Goal: Communication & Community: Answer question/provide support

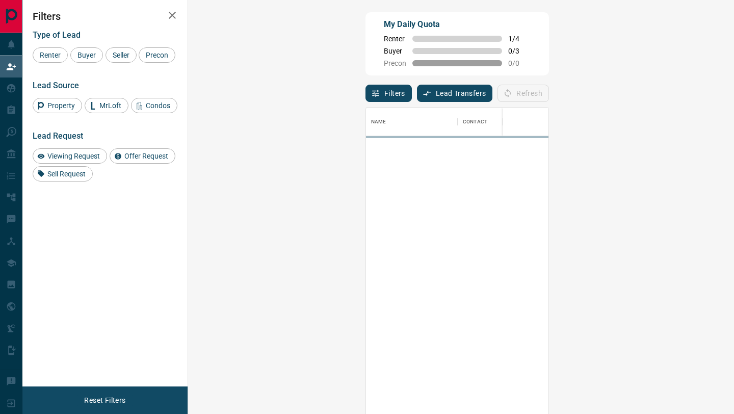
scroll to position [314, 524]
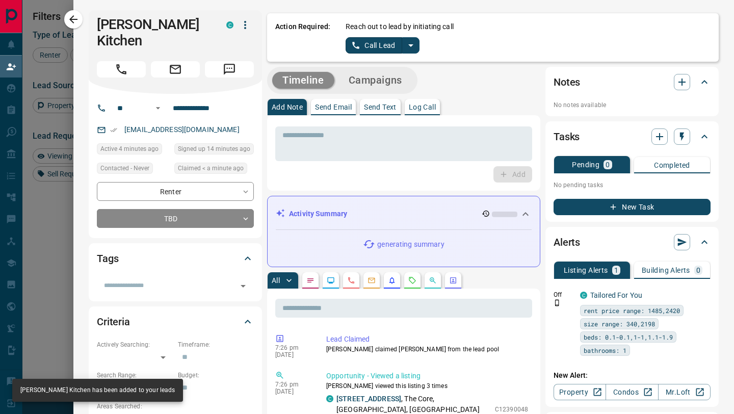
click at [373, 42] on button "Call Lead" at bounding box center [373, 45] width 57 height 16
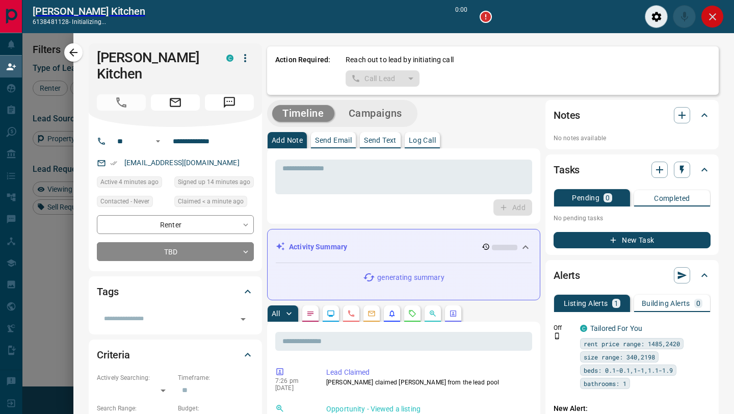
scroll to position [289, 524]
click at [716, 23] on button "Close" at bounding box center [712, 16] width 23 height 23
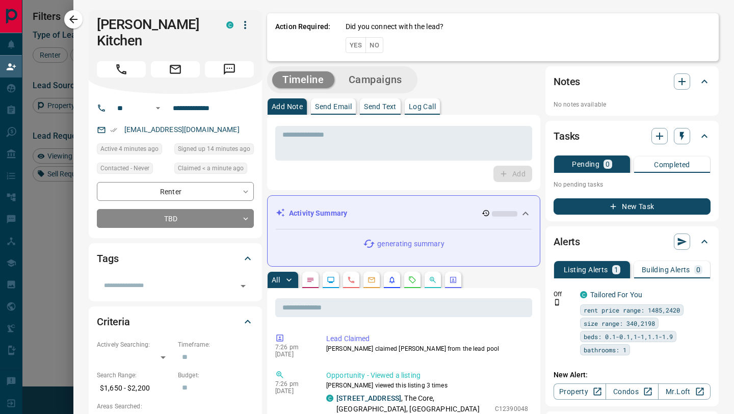
scroll to position [314, 524]
click at [380, 45] on div "Action Required: Did you connect with the lead? Yes No" at bounding box center [492, 35] width 451 height 51
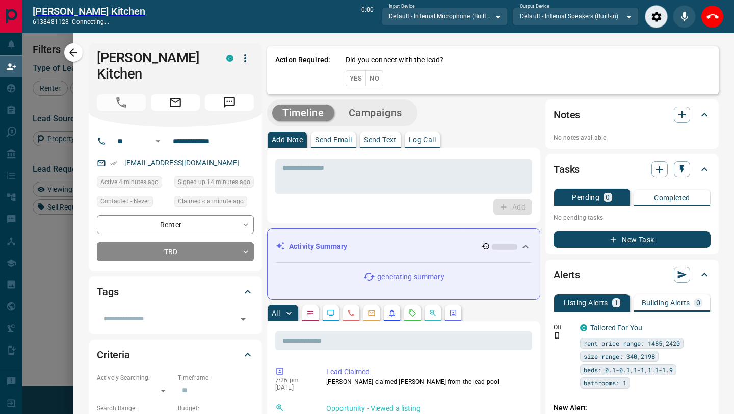
scroll to position [289, 524]
click at [710, 18] on icon "End Call" at bounding box center [712, 17] width 12 height 12
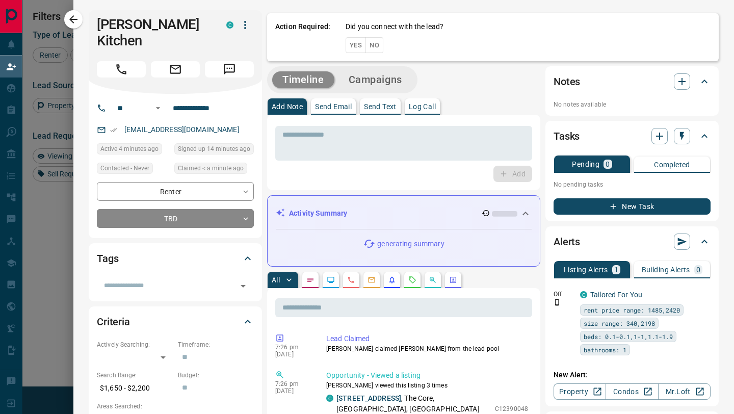
scroll to position [314, 524]
click at [377, 45] on button "No" at bounding box center [374, 45] width 18 height 16
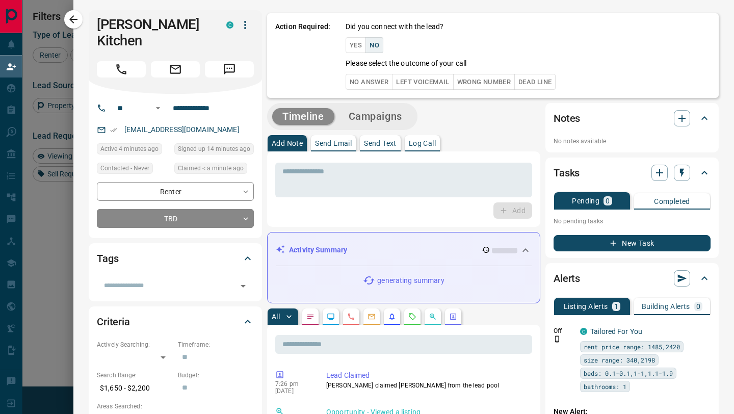
click at [376, 84] on button "No Answer" at bounding box center [368, 82] width 47 height 16
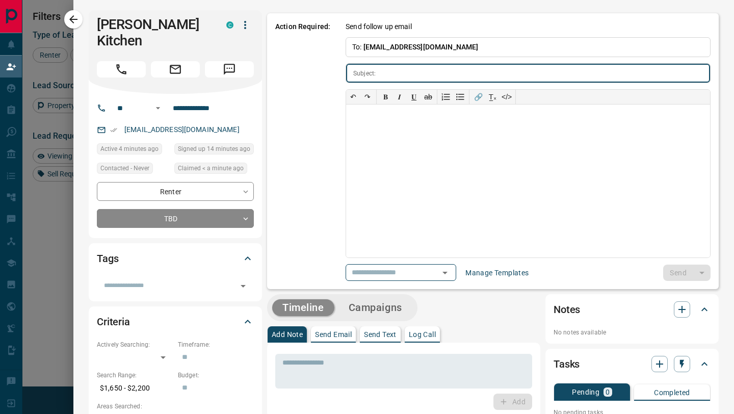
type input "**********"
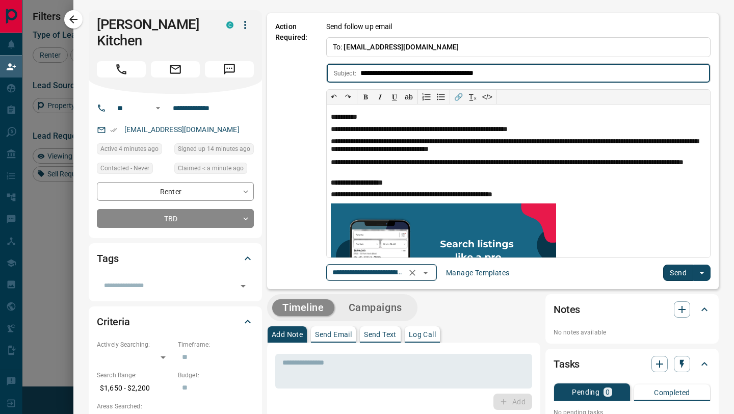
click at [430, 274] on icon "Open" at bounding box center [425, 272] width 12 height 12
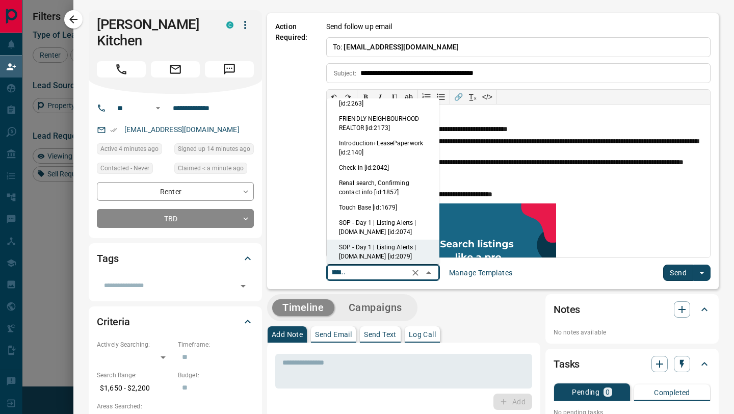
scroll to position [0, 0]
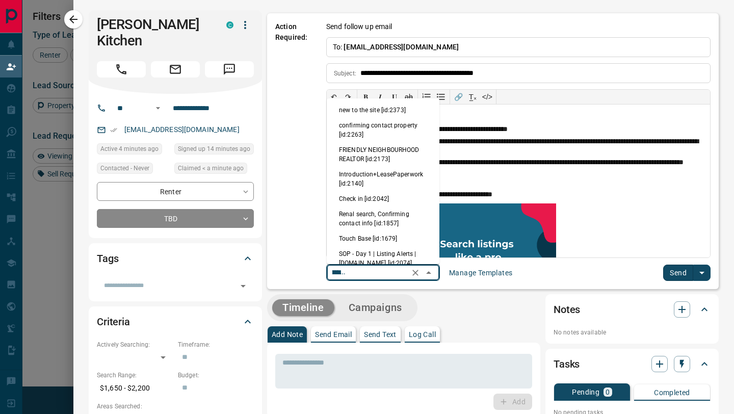
click at [383, 115] on li "new to the site [id:2373]" at bounding box center [383, 109] width 113 height 15
type input "**********"
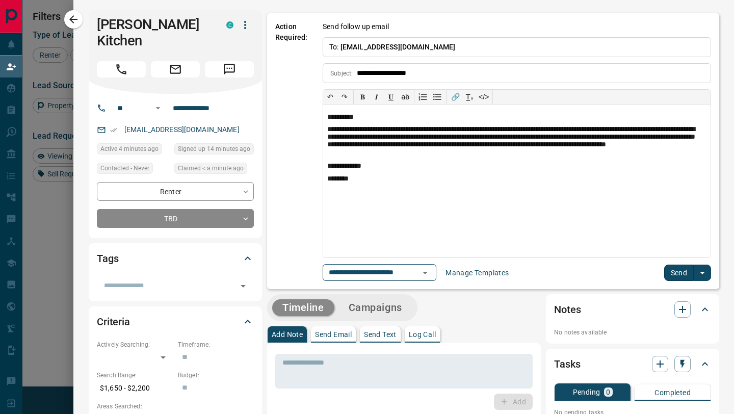
click at [676, 273] on button "Send" at bounding box center [679, 272] width 30 height 16
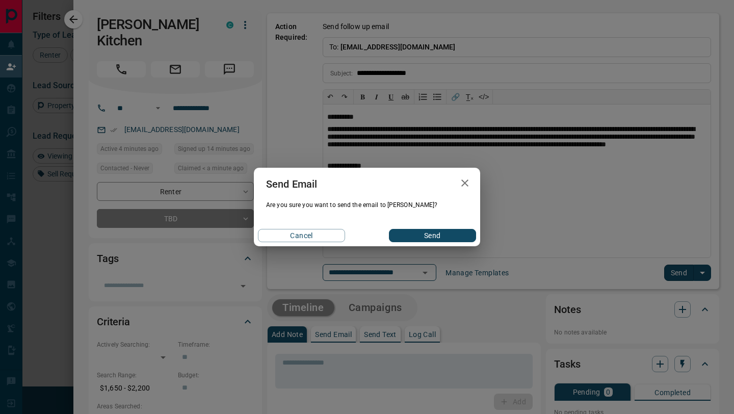
click at [447, 238] on button "Send" at bounding box center [432, 235] width 87 height 13
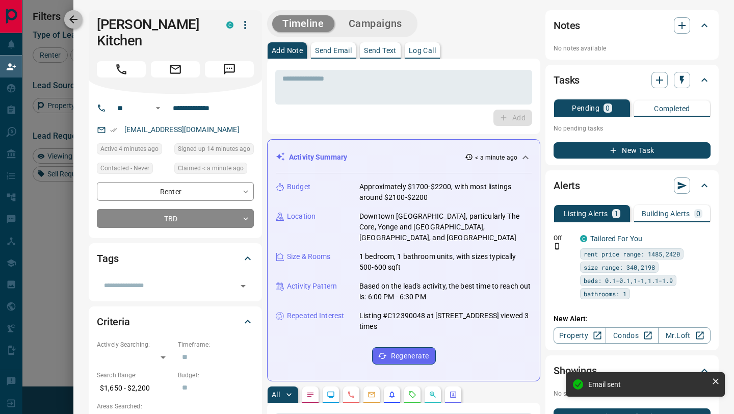
click at [73, 16] on icon "button" at bounding box center [73, 19] width 8 height 8
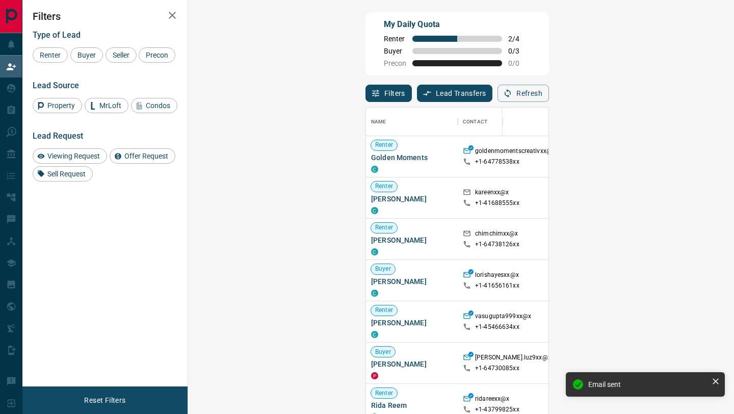
scroll to position [314, 524]
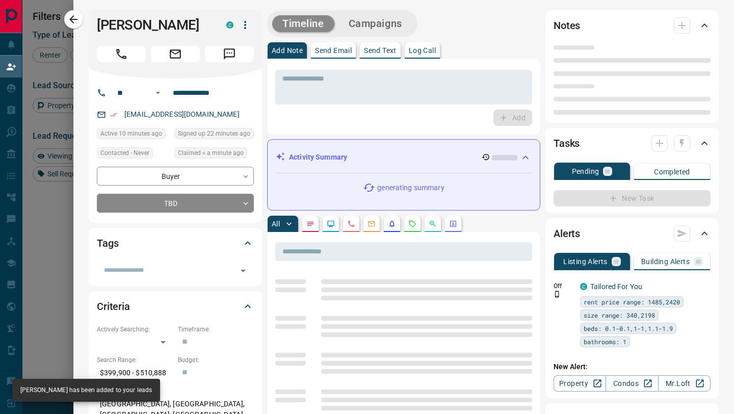
type input "**"
type input "**********"
type input "**"
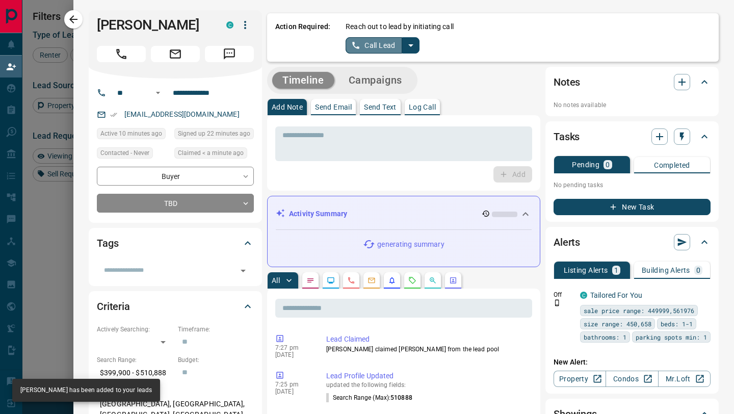
click at [358, 42] on icon "split button" at bounding box center [355, 45] width 9 height 9
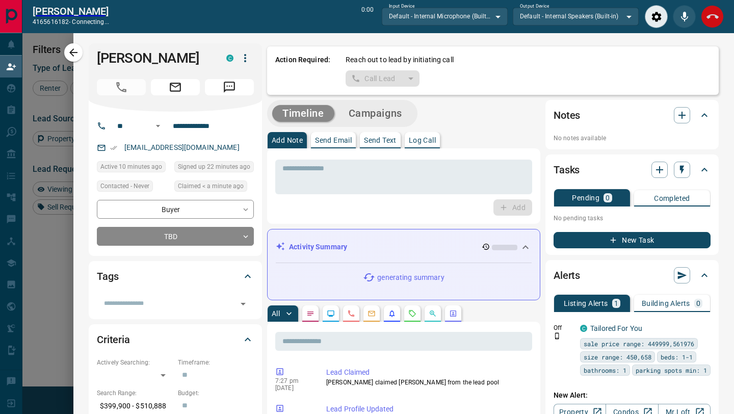
scroll to position [289, 524]
click at [709, 9] on button "End Call" at bounding box center [712, 16] width 23 height 23
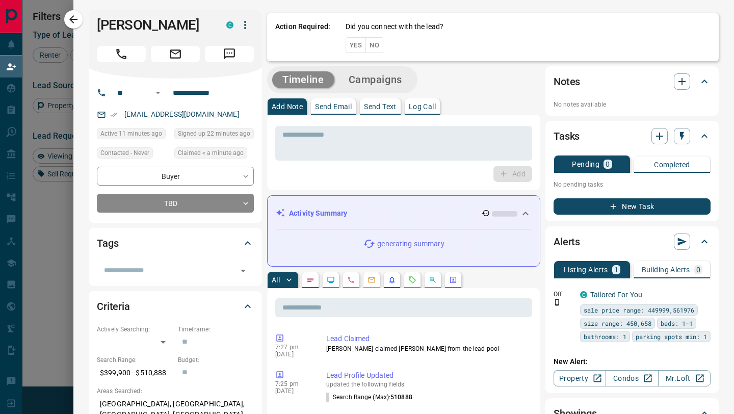
scroll to position [314, 524]
click at [379, 45] on button "No" at bounding box center [374, 45] width 18 height 16
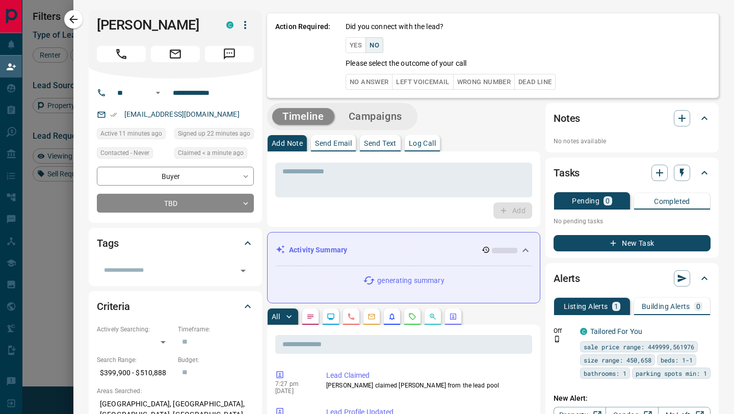
click at [378, 82] on button "No Answer" at bounding box center [368, 82] width 47 height 16
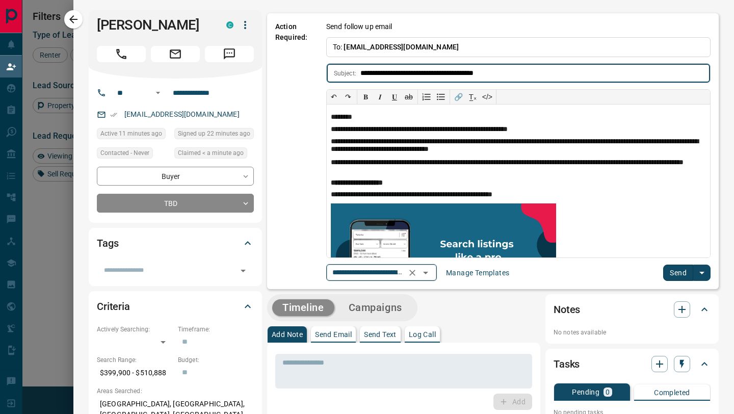
click at [428, 270] on icon "Open" at bounding box center [425, 272] width 12 height 12
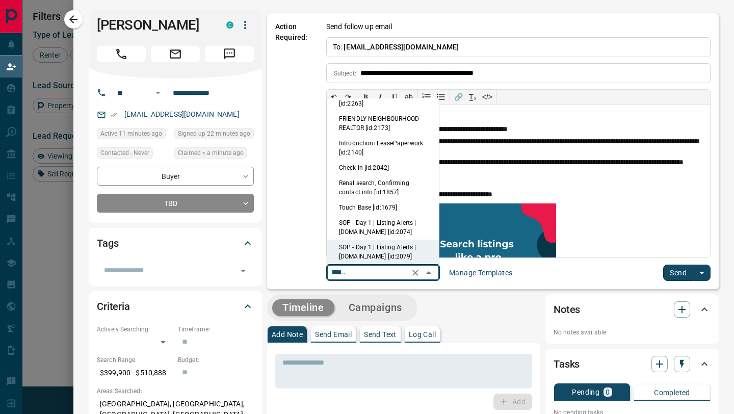
scroll to position [0, 0]
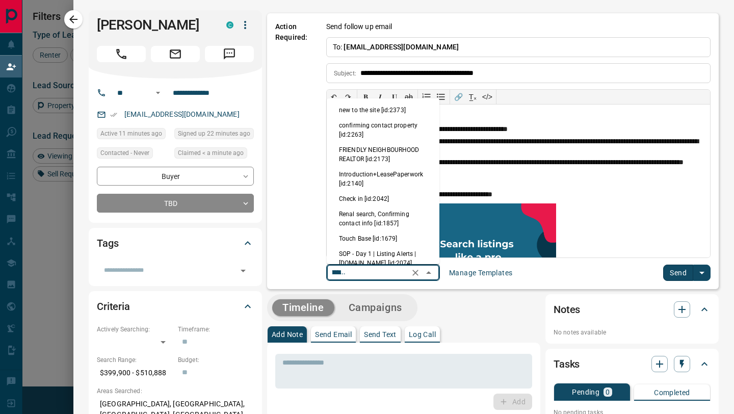
click at [382, 110] on li "new to the site [id:2373]" at bounding box center [383, 109] width 113 height 15
type input "**********"
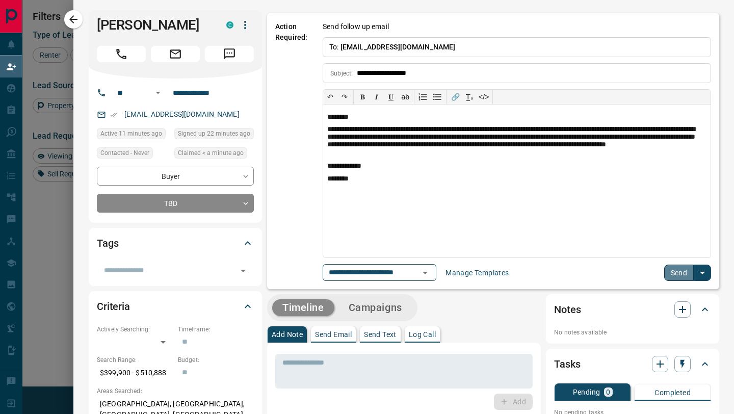
click at [674, 271] on button "Send" at bounding box center [679, 272] width 30 height 16
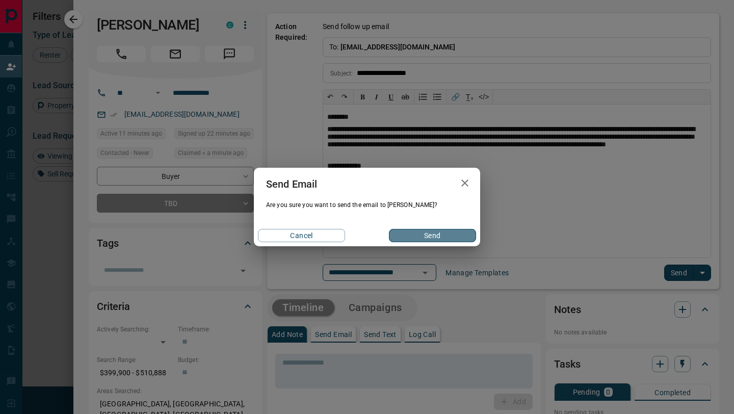
click at [442, 237] on button "Send" at bounding box center [432, 235] width 87 height 13
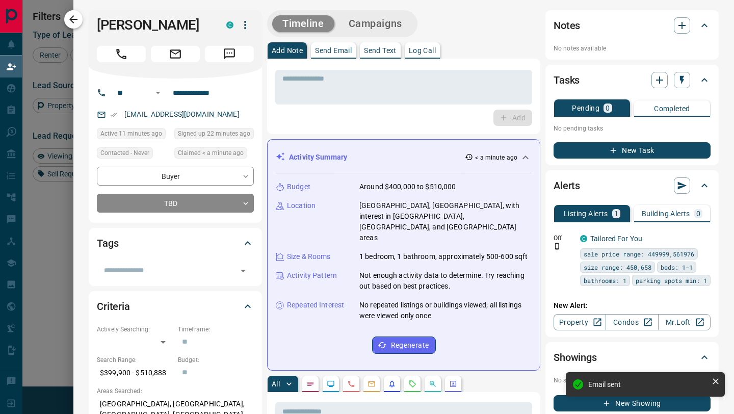
click at [74, 19] on icon "button" at bounding box center [73, 19] width 8 height 8
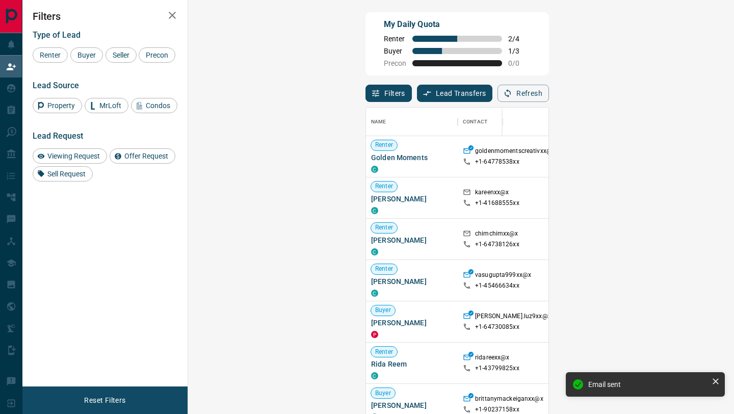
scroll to position [314, 524]
click at [86, 59] on div "Buyer" at bounding box center [86, 54] width 33 height 15
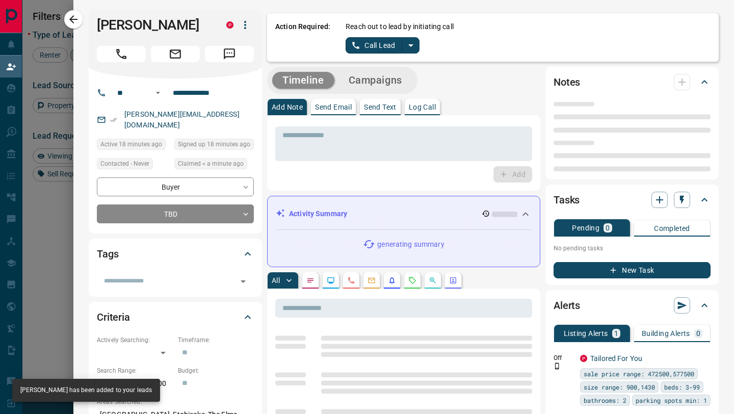
click at [370, 41] on button "Call Lead" at bounding box center [373, 45] width 57 height 16
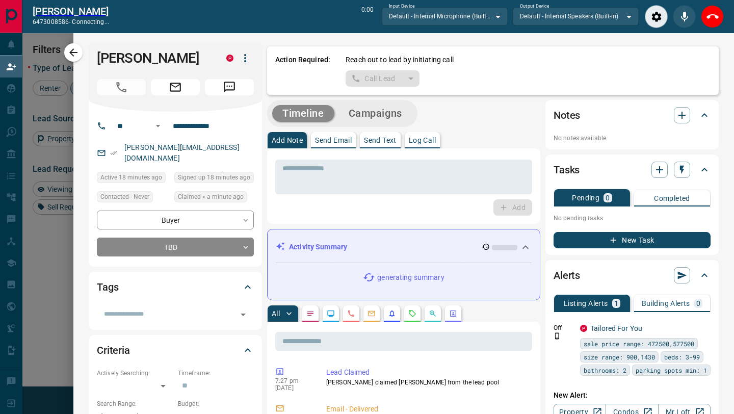
scroll to position [289, 524]
click at [713, 25] on button "End Call" at bounding box center [712, 16] width 23 height 23
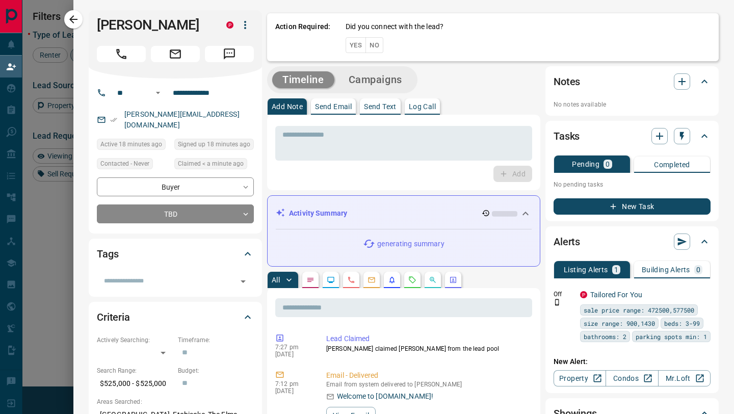
scroll to position [314, 524]
click at [375, 46] on button "No" at bounding box center [374, 45] width 18 height 16
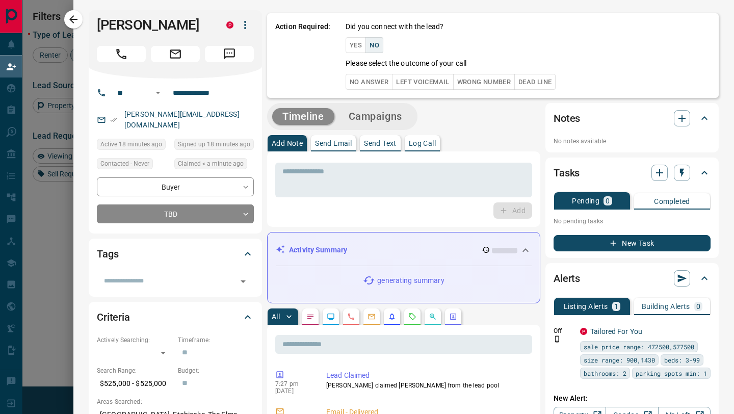
click at [375, 84] on button "No Answer" at bounding box center [368, 82] width 47 height 16
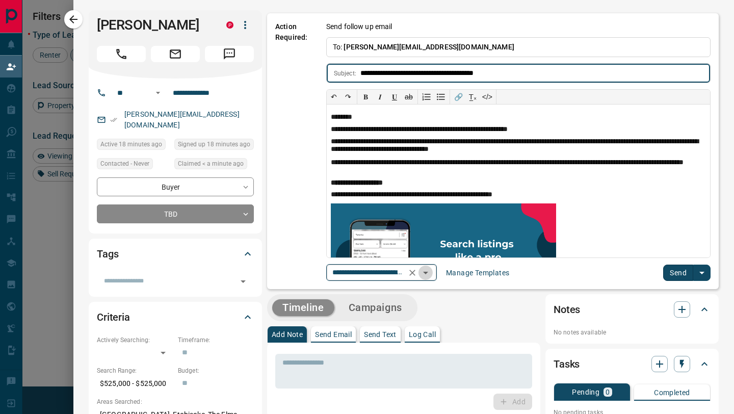
click at [426, 276] on icon "Open" at bounding box center [425, 272] width 12 height 12
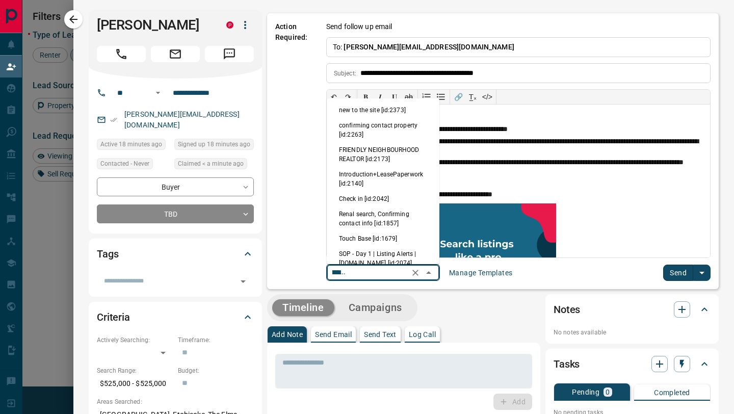
scroll to position [0, 0]
click at [380, 111] on li "new to the site [id:2373]" at bounding box center [383, 109] width 113 height 15
type input "**********"
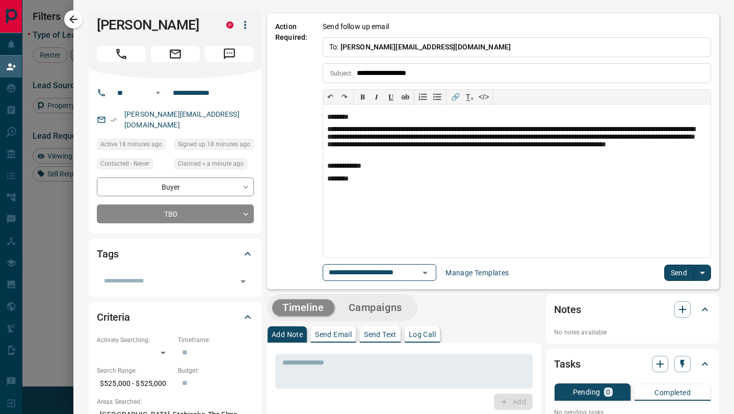
click at [676, 269] on button "Send" at bounding box center [679, 272] width 30 height 16
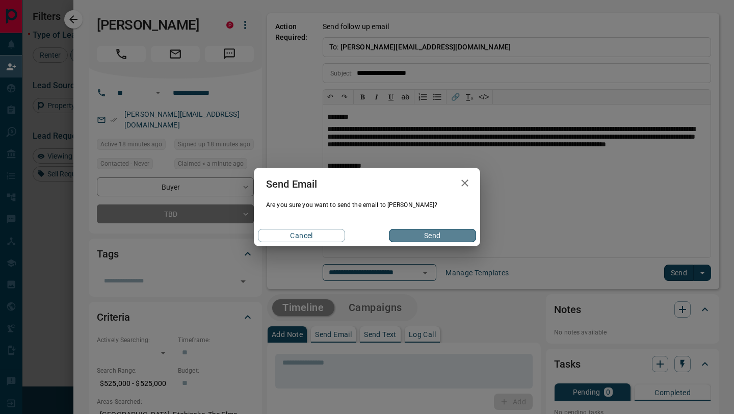
click at [436, 235] on button "Send" at bounding box center [432, 235] width 87 height 13
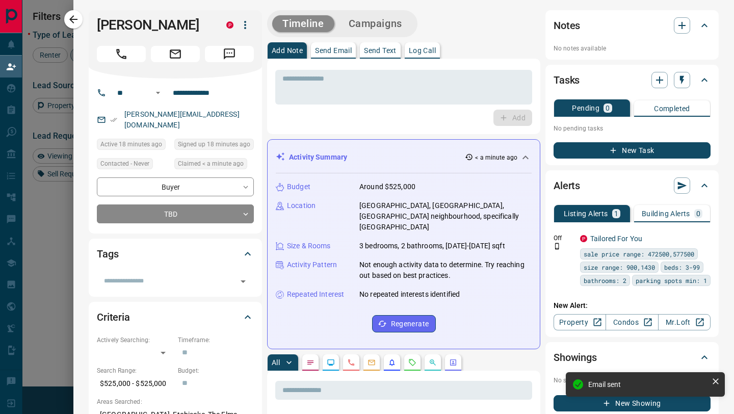
click at [73, 15] on icon "button" at bounding box center [73, 19] width 12 height 12
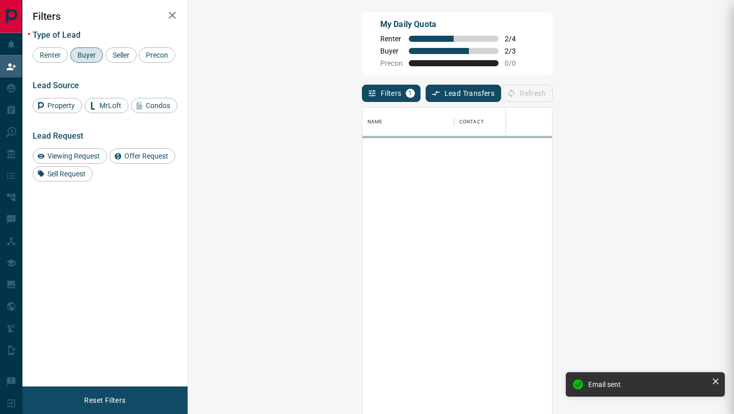
scroll to position [314, 524]
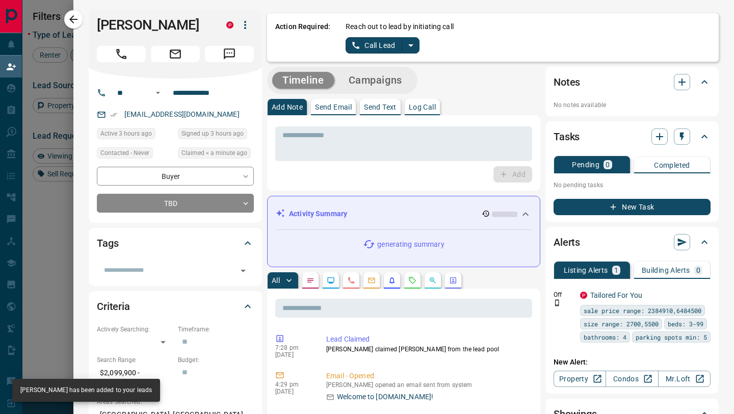
click at [382, 44] on button "Call Lead" at bounding box center [373, 45] width 57 height 16
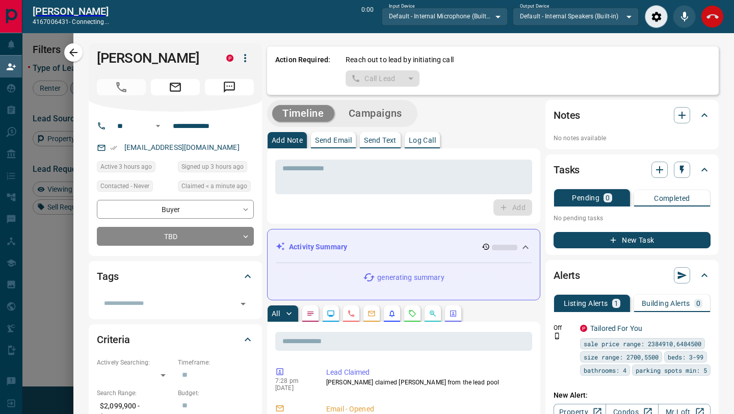
scroll to position [289, 524]
click at [716, 16] on icon "End Call" at bounding box center [712, 16] width 12 height 5
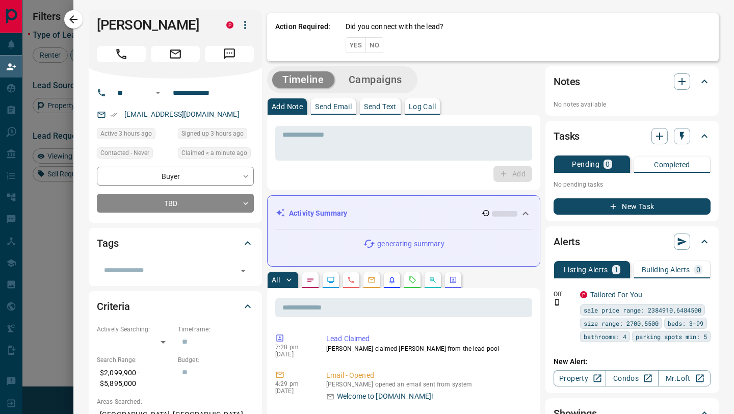
scroll to position [314, 524]
click at [376, 46] on button "No" at bounding box center [374, 45] width 18 height 16
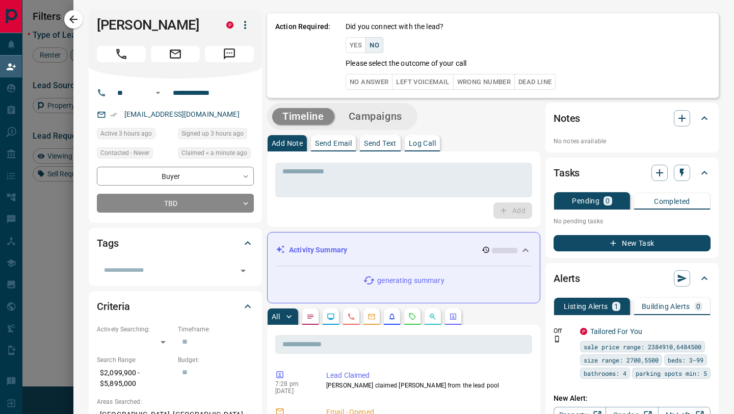
click at [371, 82] on button "No Answer" at bounding box center [368, 82] width 47 height 16
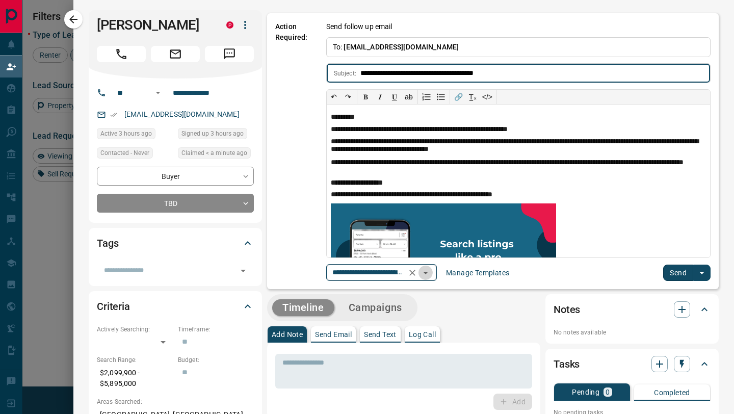
click at [427, 271] on icon "Open" at bounding box center [425, 272] width 12 height 12
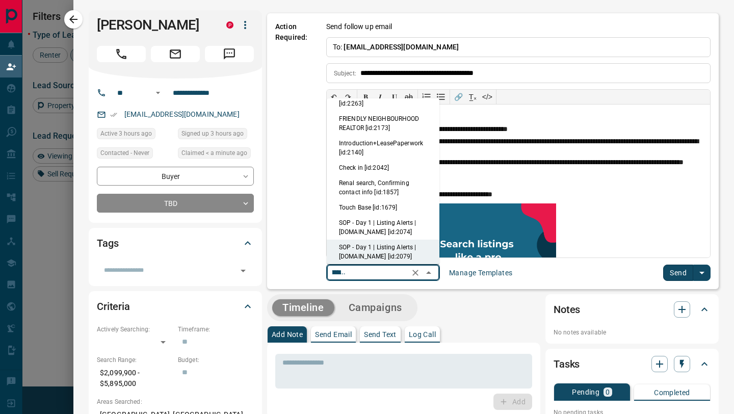
scroll to position [0, 0]
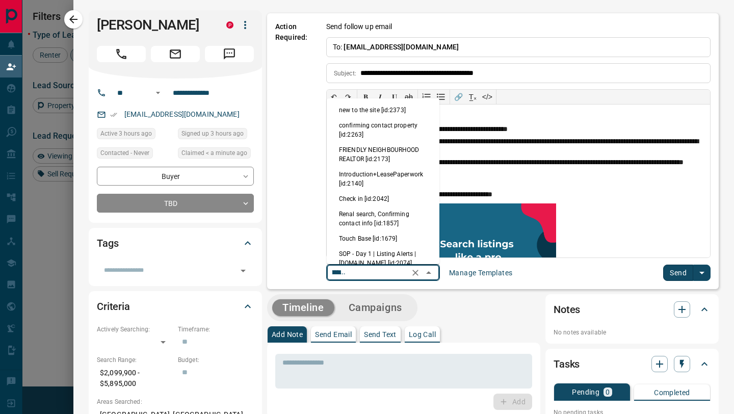
click at [379, 109] on li "new to the site [id:2373]" at bounding box center [383, 109] width 113 height 15
type input "**********"
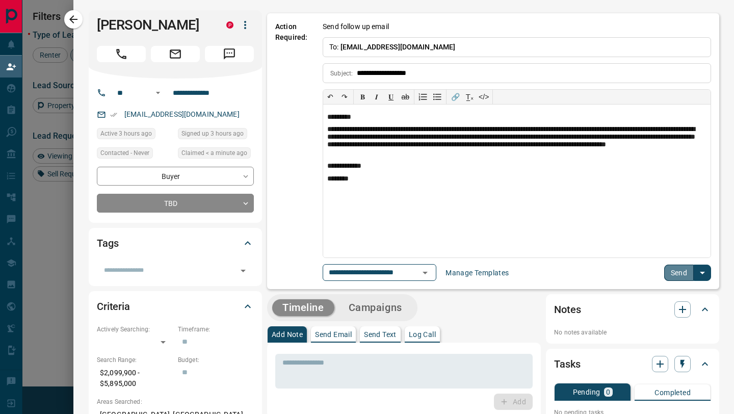
click at [677, 269] on button "Send" at bounding box center [679, 272] width 30 height 16
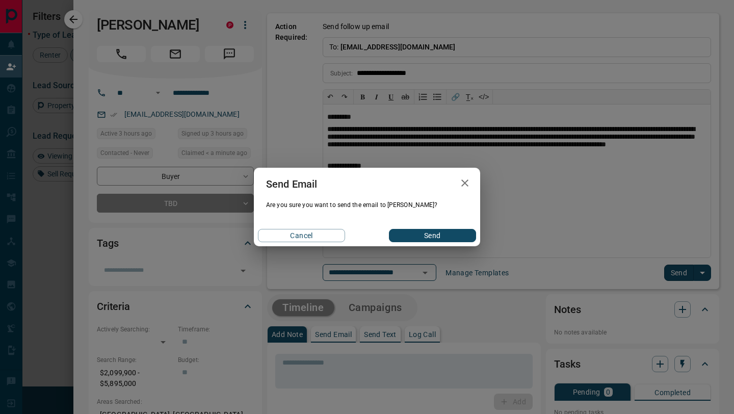
click at [426, 233] on button "Send" at bounding box center [432, 235] width 87 height 13
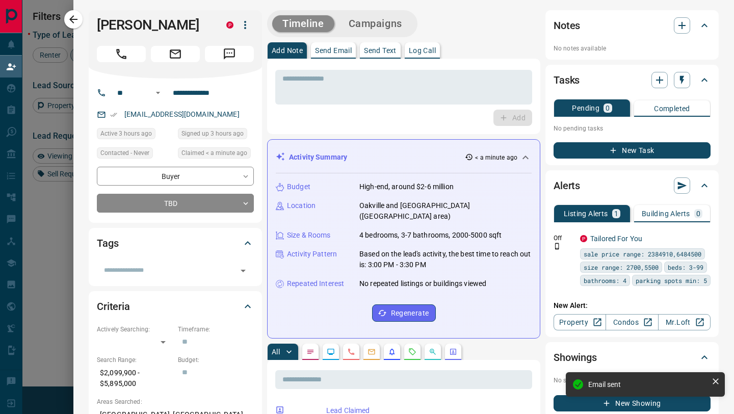
click at [70, 20] on icon "button" at bounding box center [73, 19] width 8 height 8
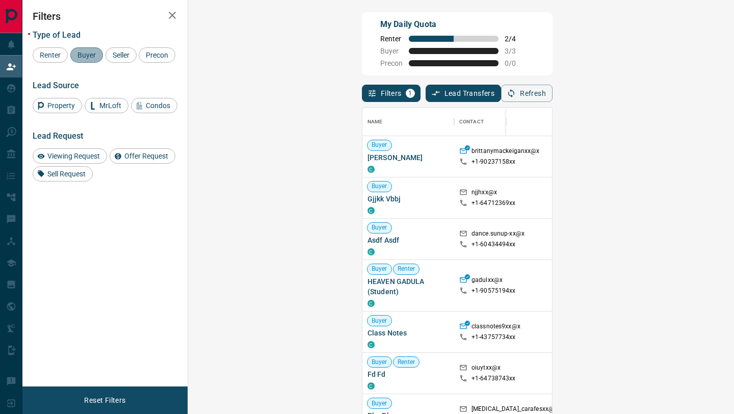
click at [90, 55] on span "Buyer" at bounding box center [86, 55] width 25 height 8
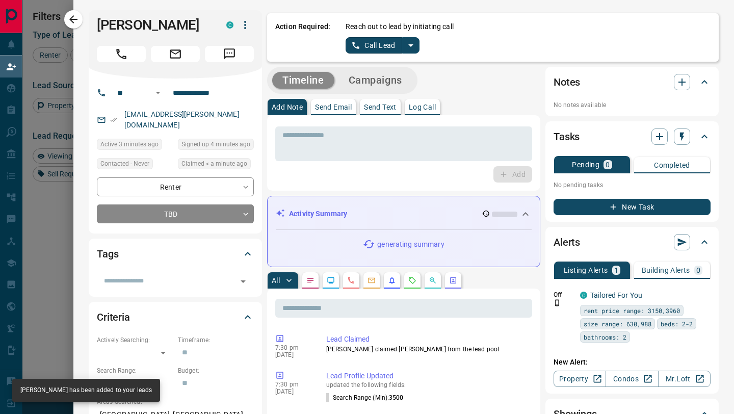
click at [374, 42] on button "Call Lead" at bounding box center [373, 45] width 57 height 16
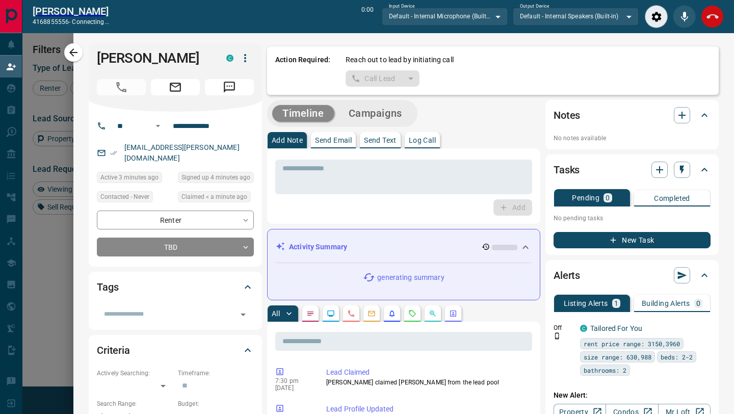
scroll to position [289, 524]
click at [708, 16] on icon "End Call" at bounding box center [712, 16] width 12 height 5
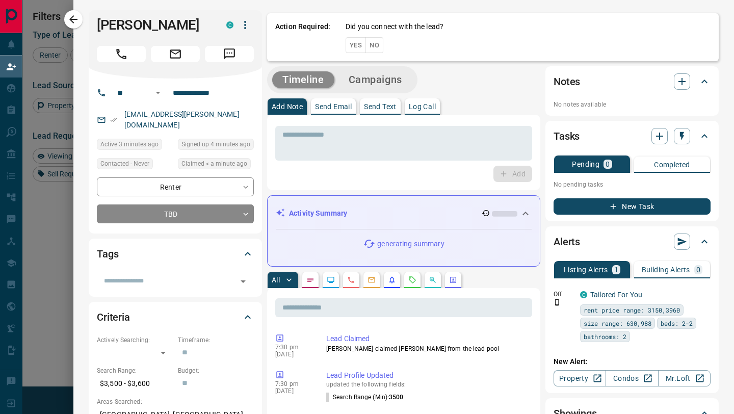
scroll to position [314, 524]
click at [371, 48] on button "No" at bounding box center [374, 45] width 18 height 16
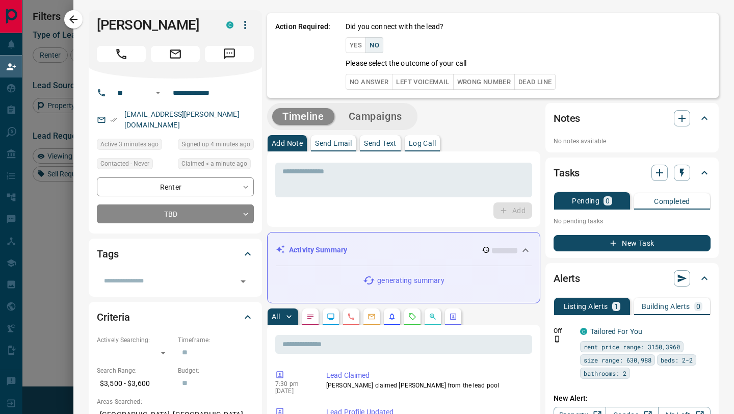
click at [369, 87] on button "No Answer" at bounding box center [368, 82] width 47 height 16
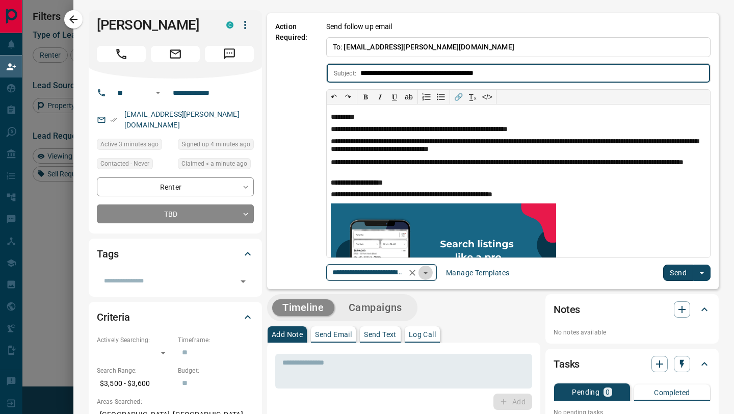
click at [427, 273] on icon "Open" at bounding box center [425, 273] width 5 height 3
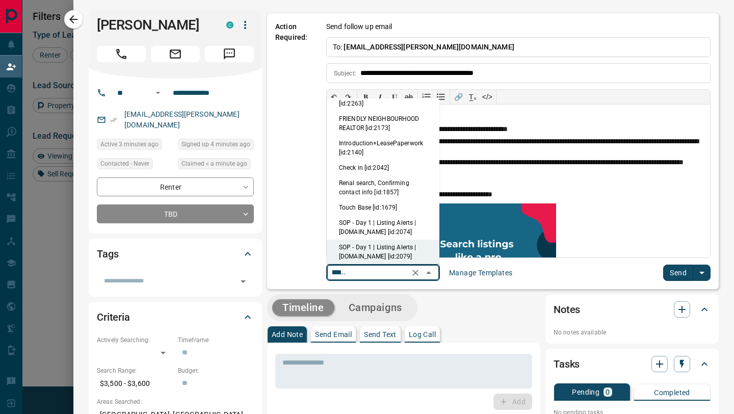
scroll to position [0, 0]
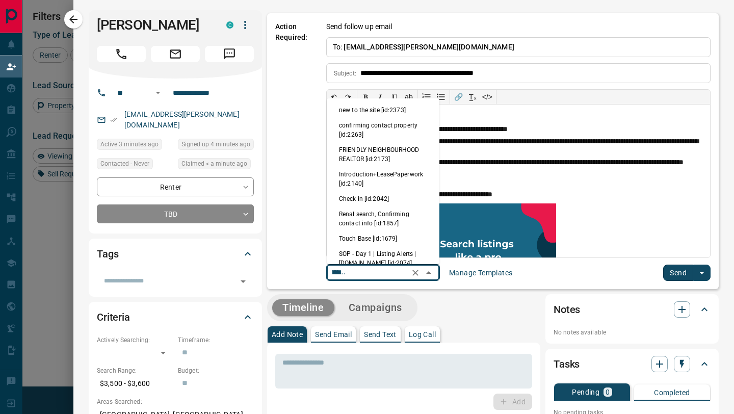
click at [362, 109] on li "new to the site [id:2373]" at bounding box center [383, 109] width 113 height 15
type input "**********"
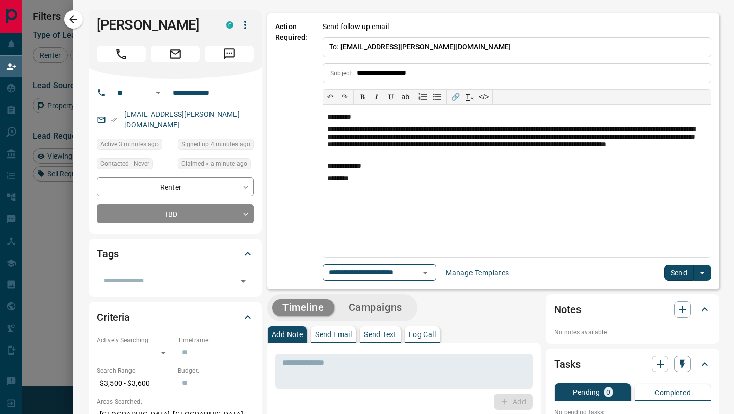
click at [672, 271] on button "Send" at bounding box center [679, 272] width 30 height 16
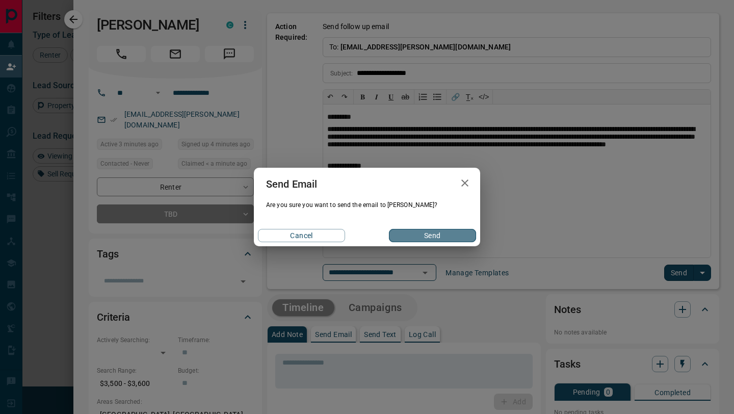
click at [422, 231] on button "Send" at bounding box center [432, 235] width 87 height 13
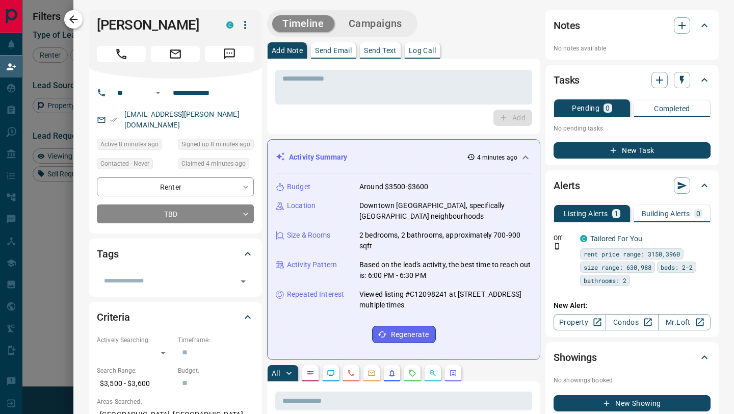
scroll to position [314, 524]
click at [73, 20] on icon "button" at bounding box center [73, 19] width 12 height 12
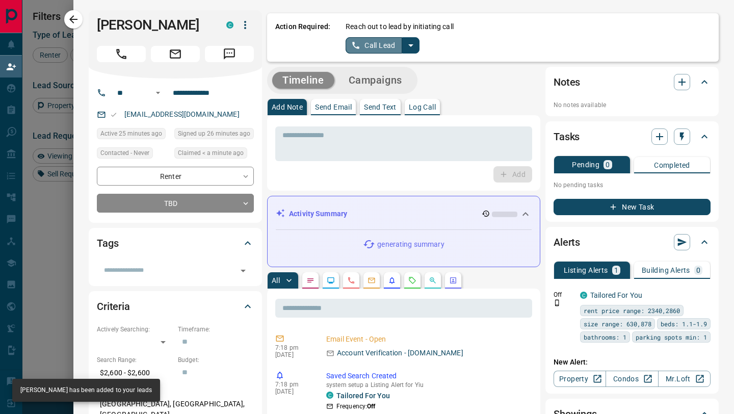
click at [373, 43] on button "Call Lead" at bounding box center [373, 45] width 57 height 16
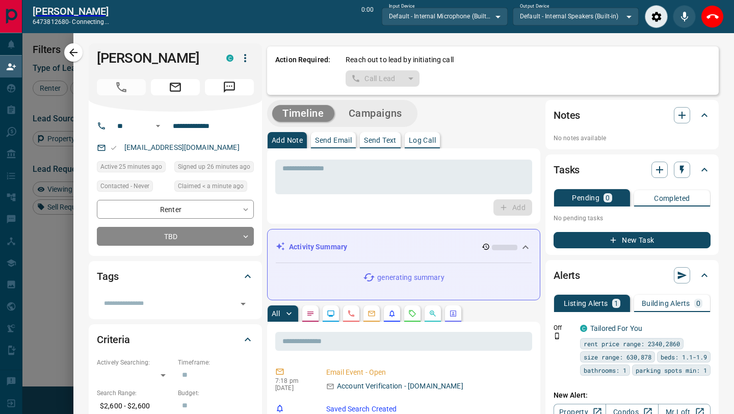
scroll to position [289, 524]
click at [716, 14] on icon "End Call" at bounding box center [712, 17] width 12 height 12
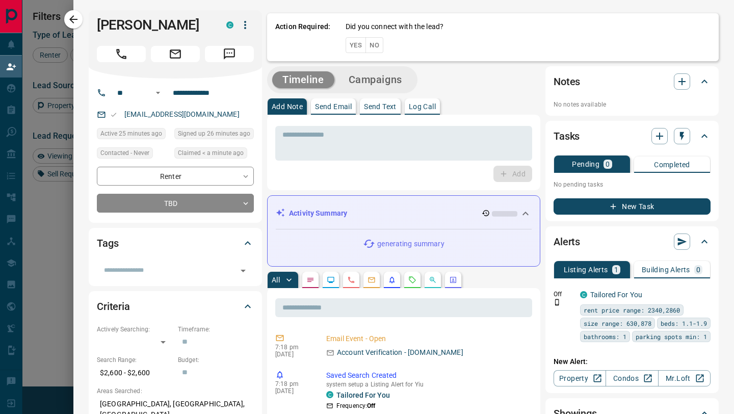
scroll to position [314, 524]
click at [378, 47] on button "No" at bounding box center [374, 45] width 18 height 16
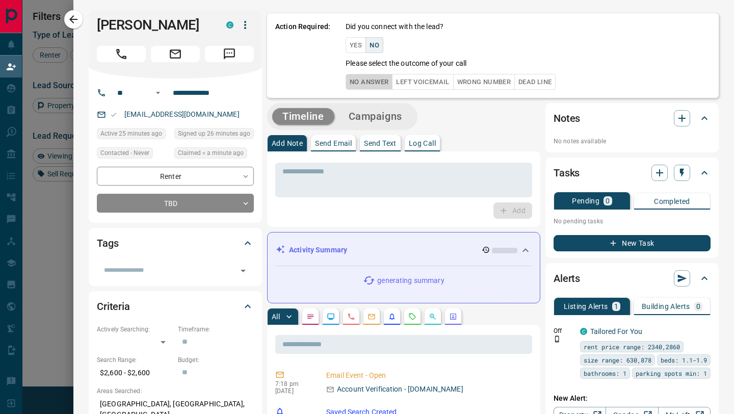
click at [370, 80] on button "No Answer" at bounding box center [368, 82] width 47 height 16
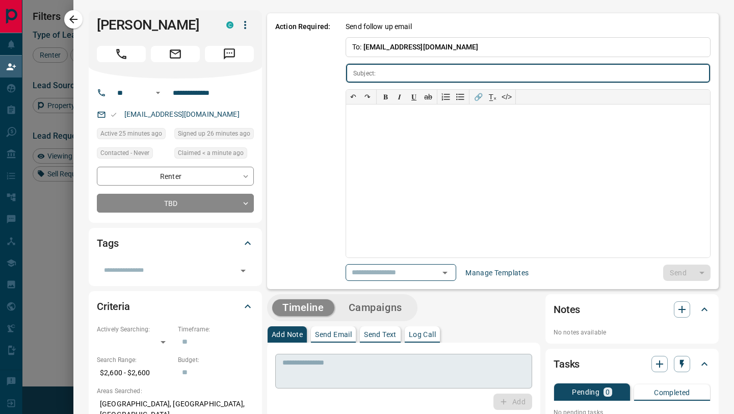
type input "**********"
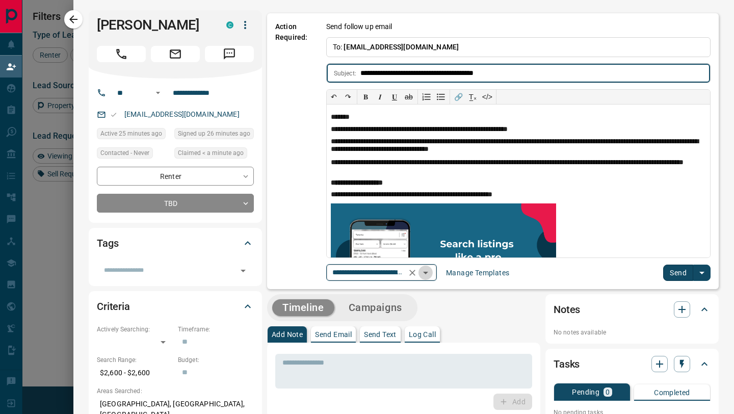
click at [431, 273] on icon "Open" at bounding box center [425, 272] width 12 height 12
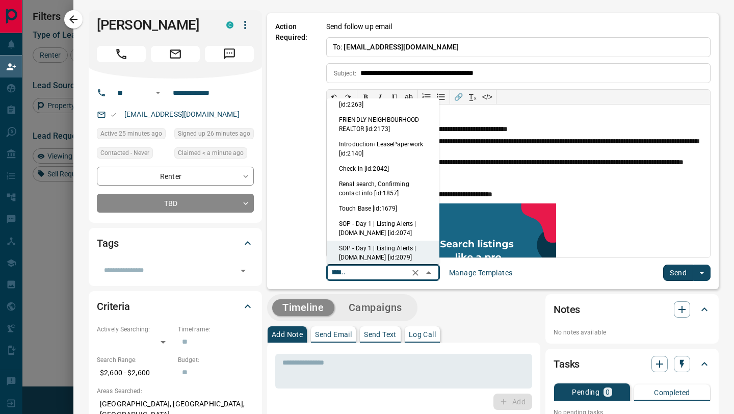
scroll to position [0, 0]
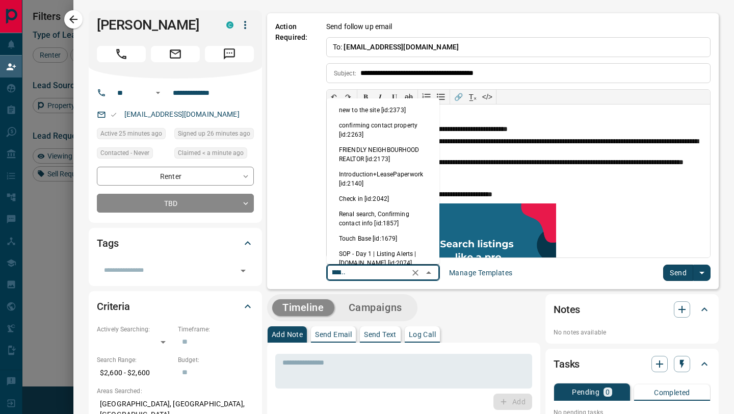
click at [377, 113] on li "new to the site [id:2373]" at bounding box center [383, 109] width 113 height 15
type input "**********"
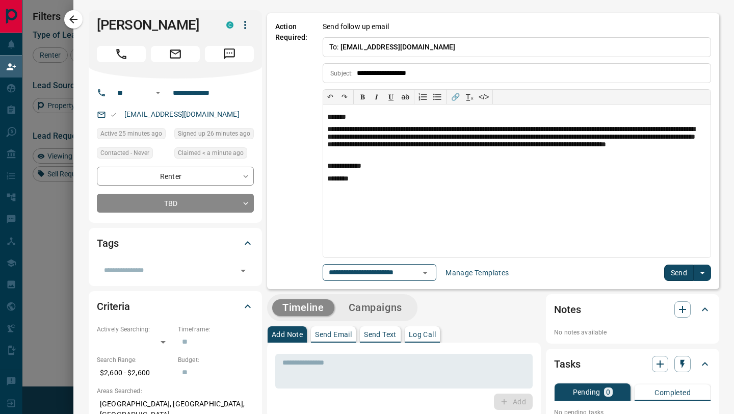
click at [676, 275] on button "Send" at bounding box center [679, 272] width 30 height 16
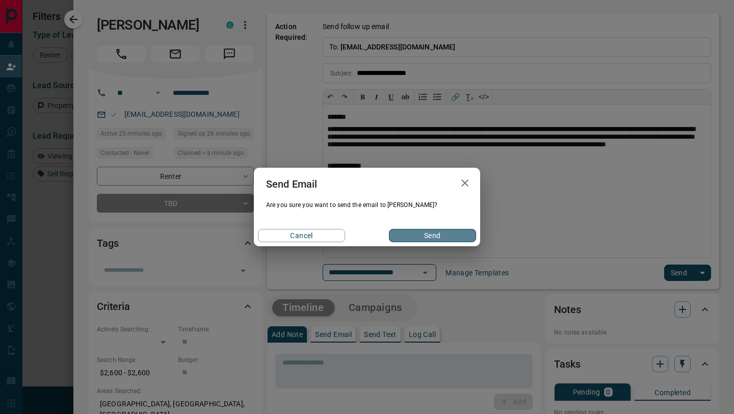
click at [442, 238] on button "Send" at bounding box center [432, 235] width 87 height 13
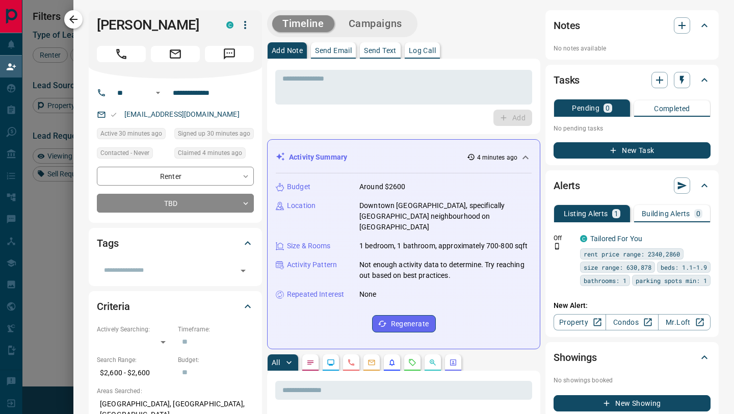
scroll to position [314, 524]
click at [70, 19] on icon "button" at bounding box center [73, 19] width 8 height 8
